Goal: Task Accomplishment & Management: Use online tool/utility

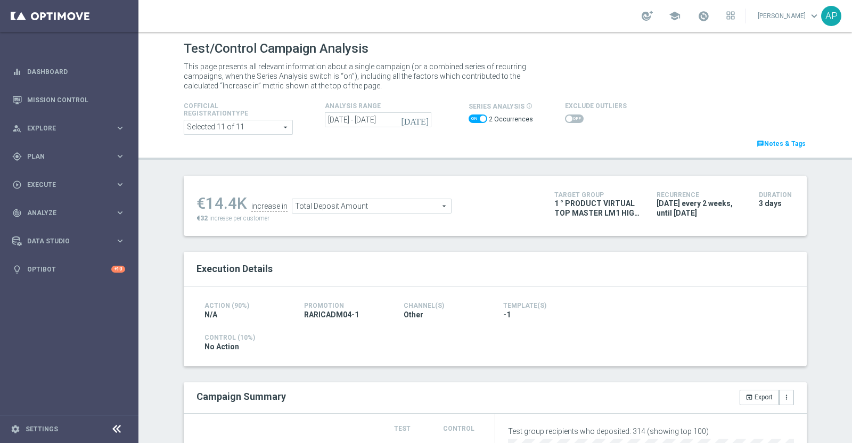
scroll to position [200, 0]
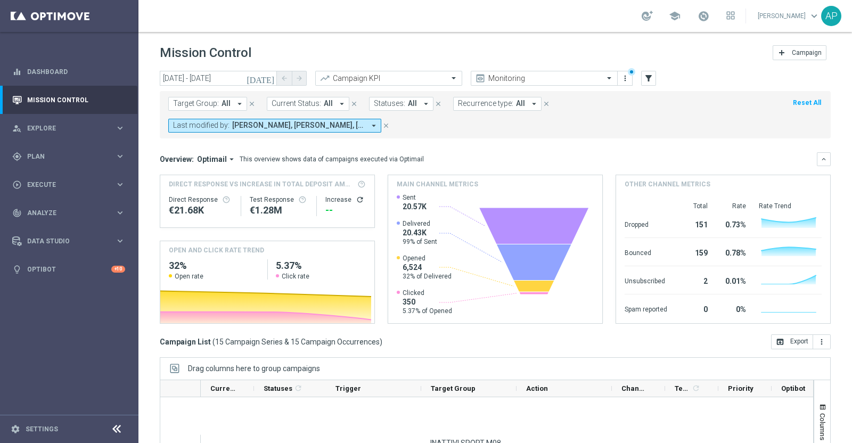
scroll to position [414, 0]
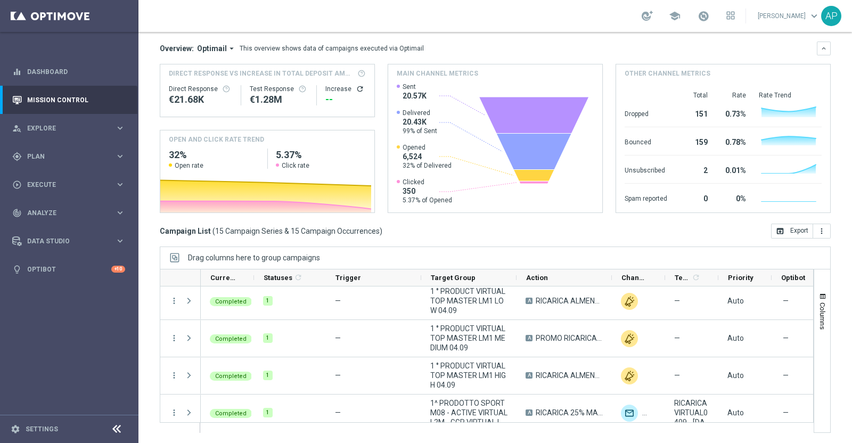
click at [448, 13] on div "school Alessandra Prandini keyboard_arrow_down AP" at bounding box center [496, 16] width 714 height 32
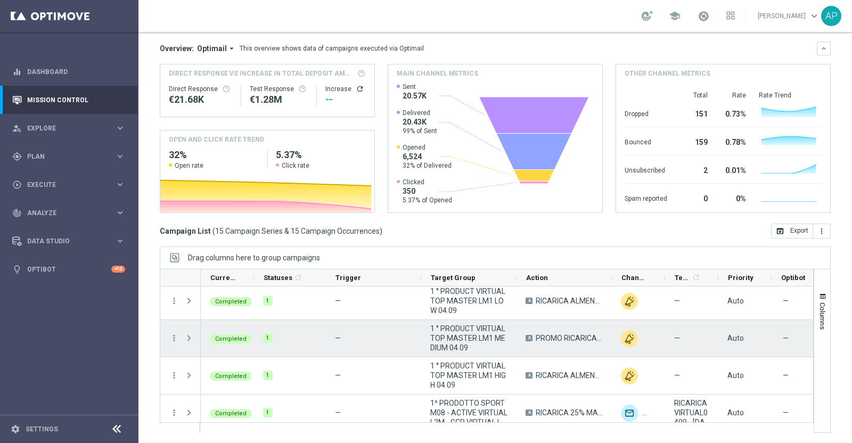
click at [463, 341] on span "1 ° PRODUCT VIRTUAL TOP MASTER LM1 MEDIUM 04.09" at bounding box center [468, 338] width 77 height 29
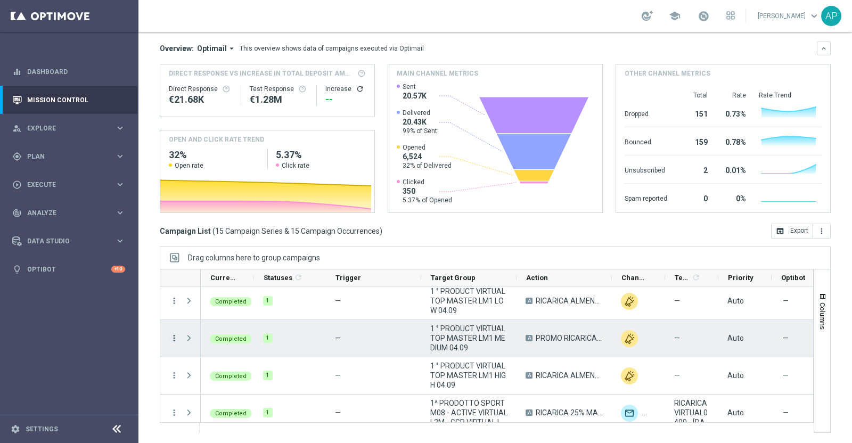
click at [173, 338] on icon "more_vert" at bounding box center [174, 338] width 10 height 10
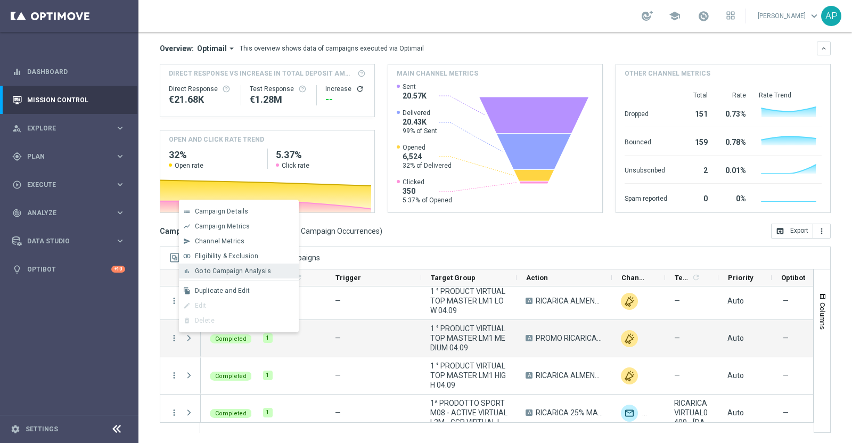
click at [214, 268] on span "Go to Campaign Analysis" at bounding box center [233, 270] width 76 height 7
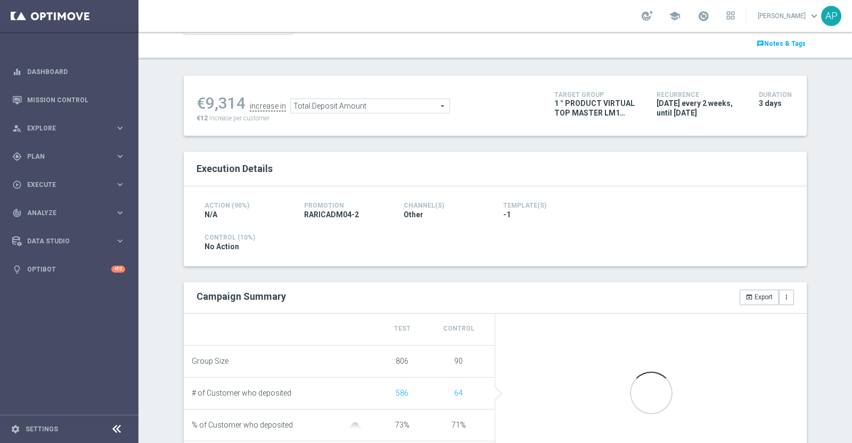
scroll to position [133, 0]
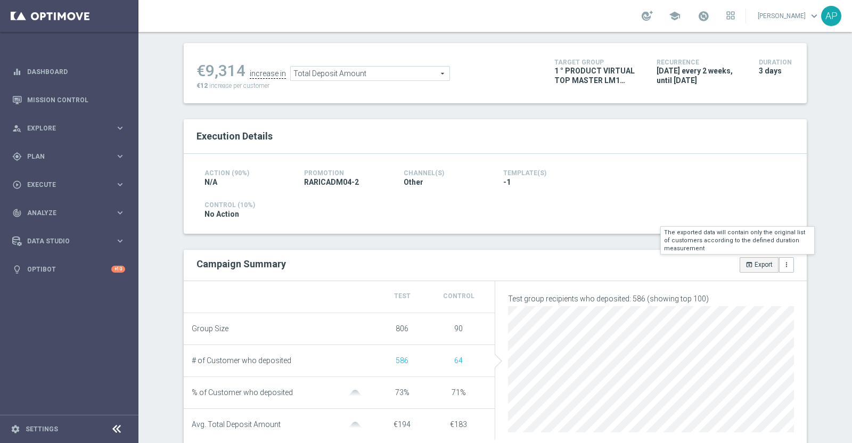
click at [756, 262] on button "open_in_browser Export" at bounding box center [759, 264] width 39 height 15
